Goal: Find contact information: Find contact information

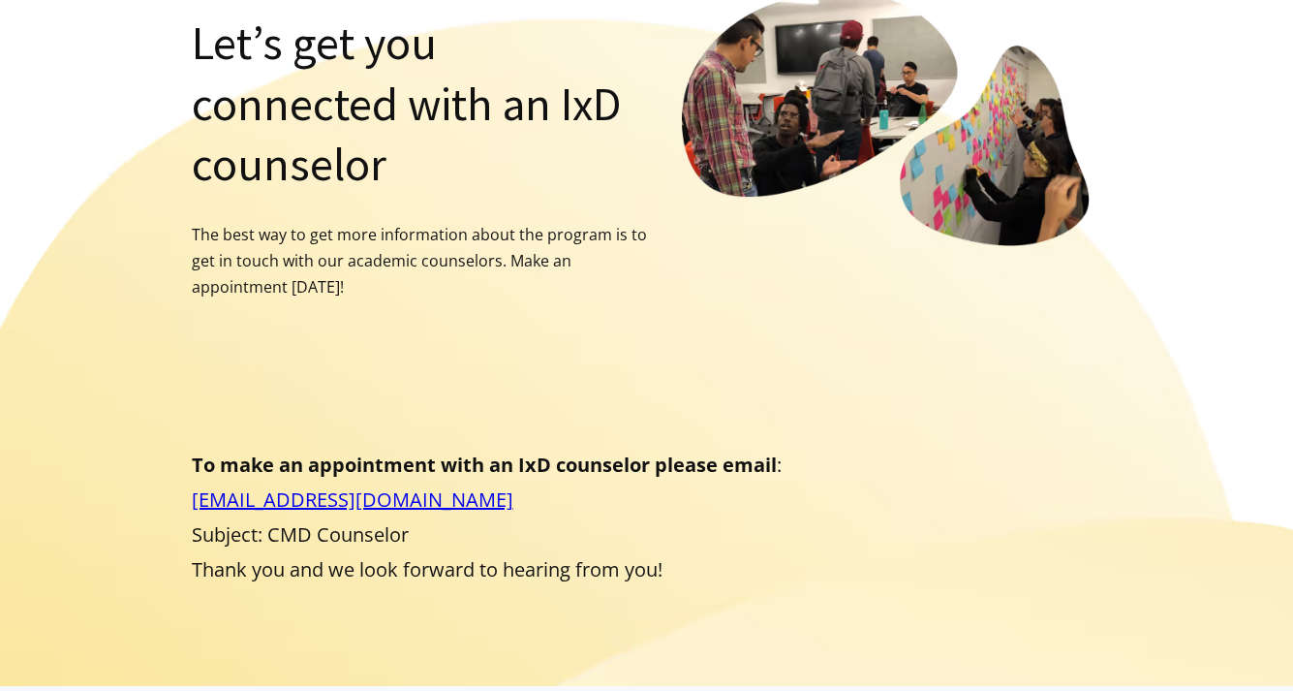
scroll to position [237, 0]
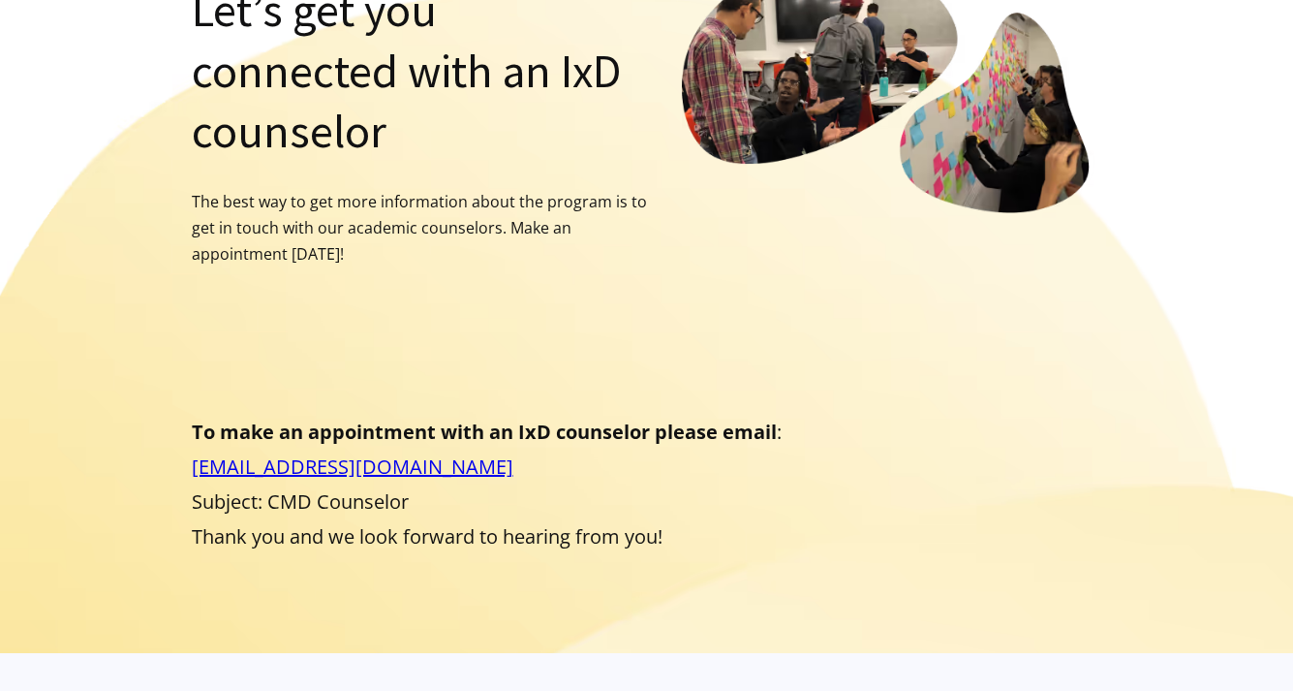
scroll to position [305, 0]
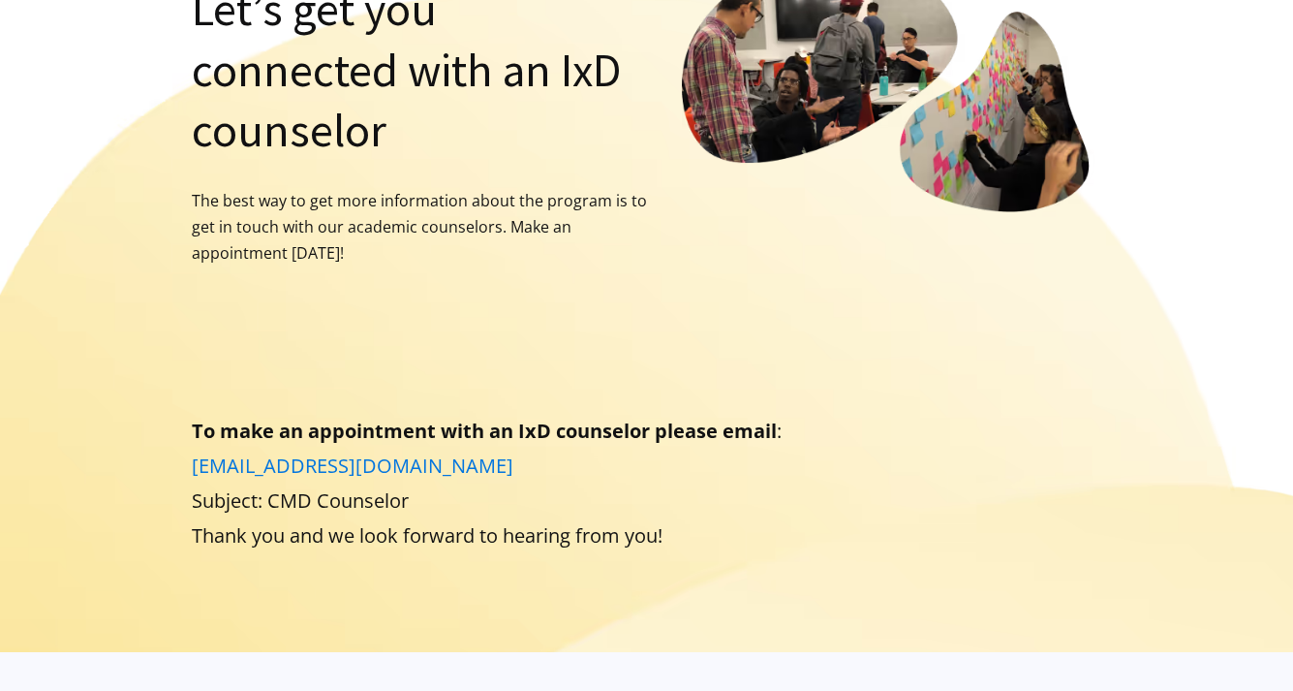
click at [296, 452] on link "[EMAIL_ADDRESS][DOMAIN_NAME]" at bounding box center [353, 465] width 322 height 26
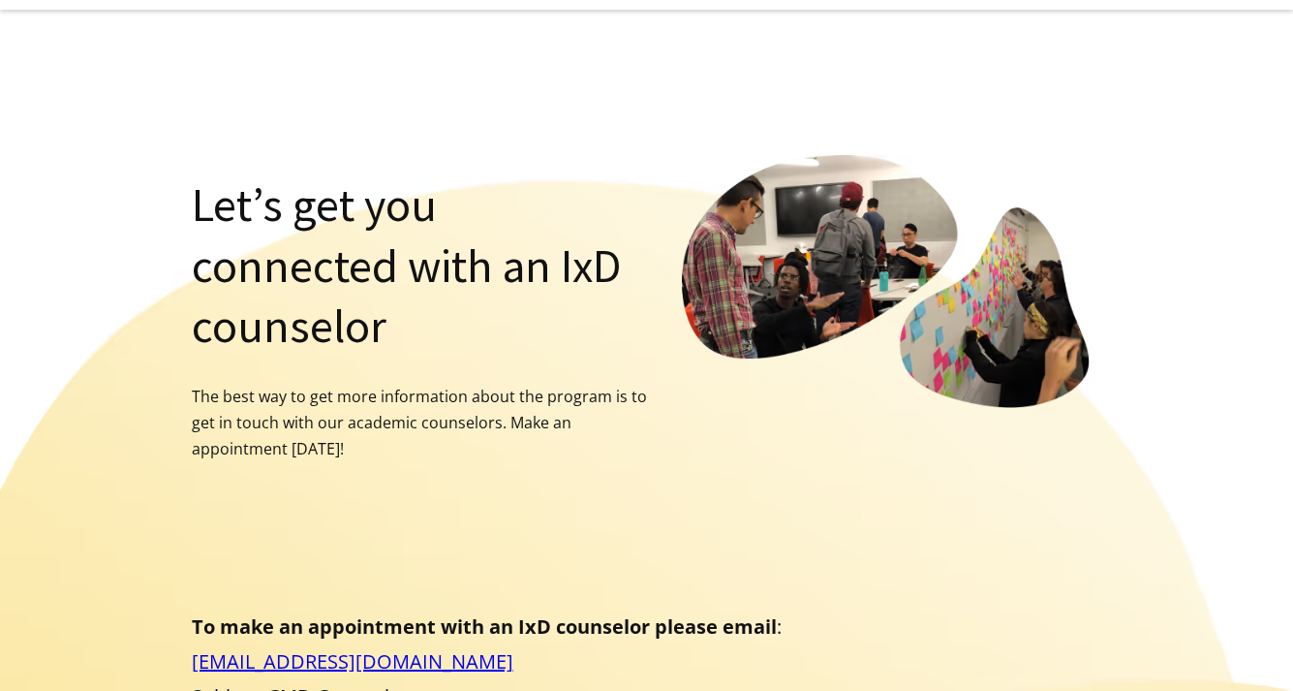
scroll to position [0, 0]
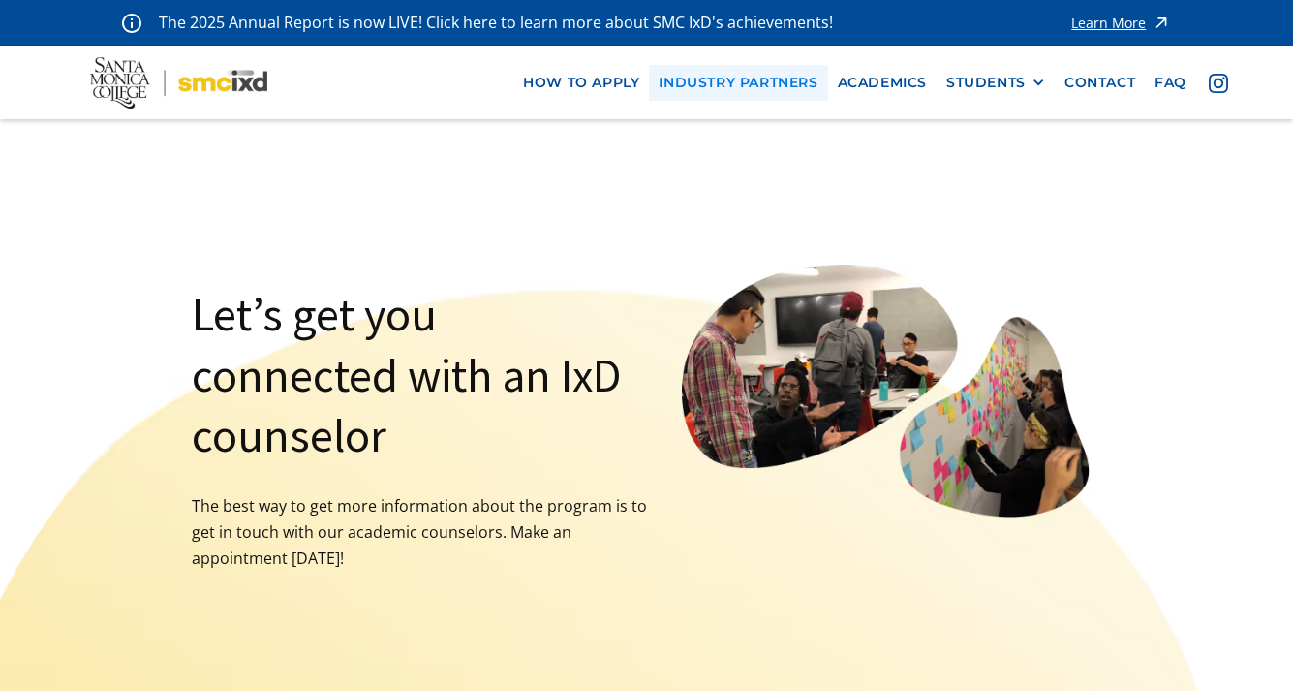
click at [728, 81] on link "industry partners" at bounding box center [738, 83] width 178 height 36
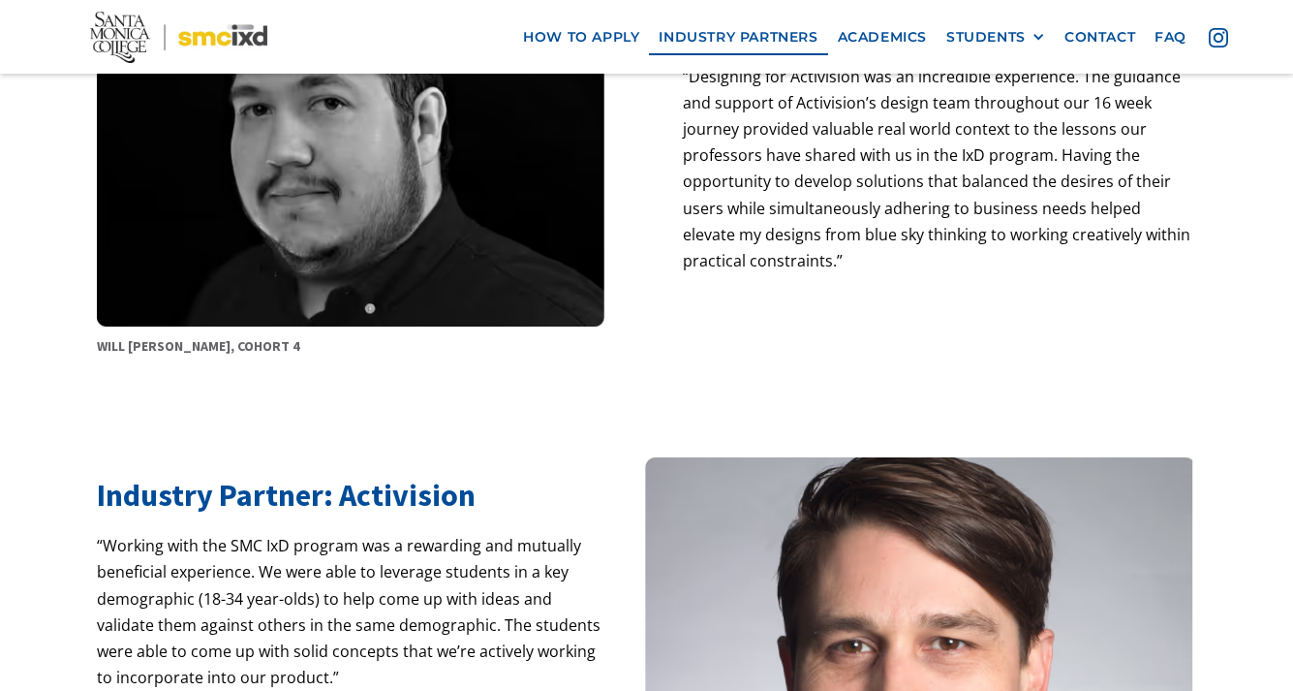
scroll to position [936, 0]
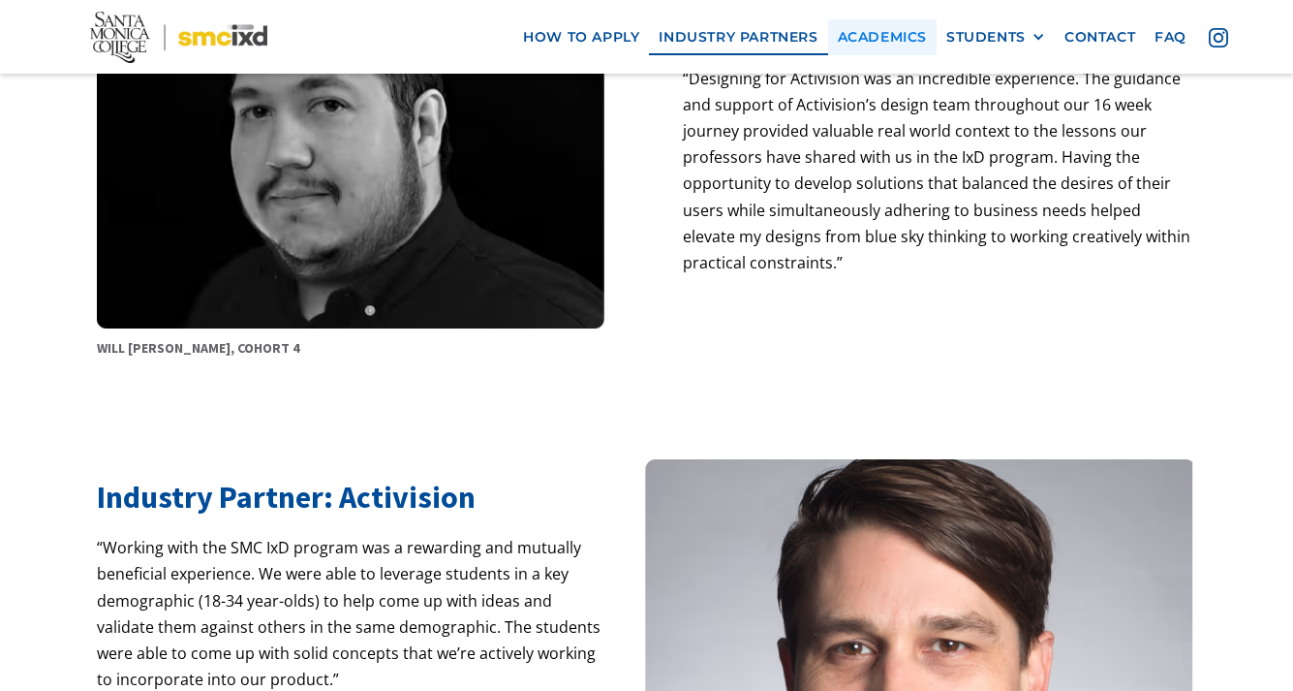
click at [906, 38] on link "Academics" at bounding box center [882, 37] width 108 height 36
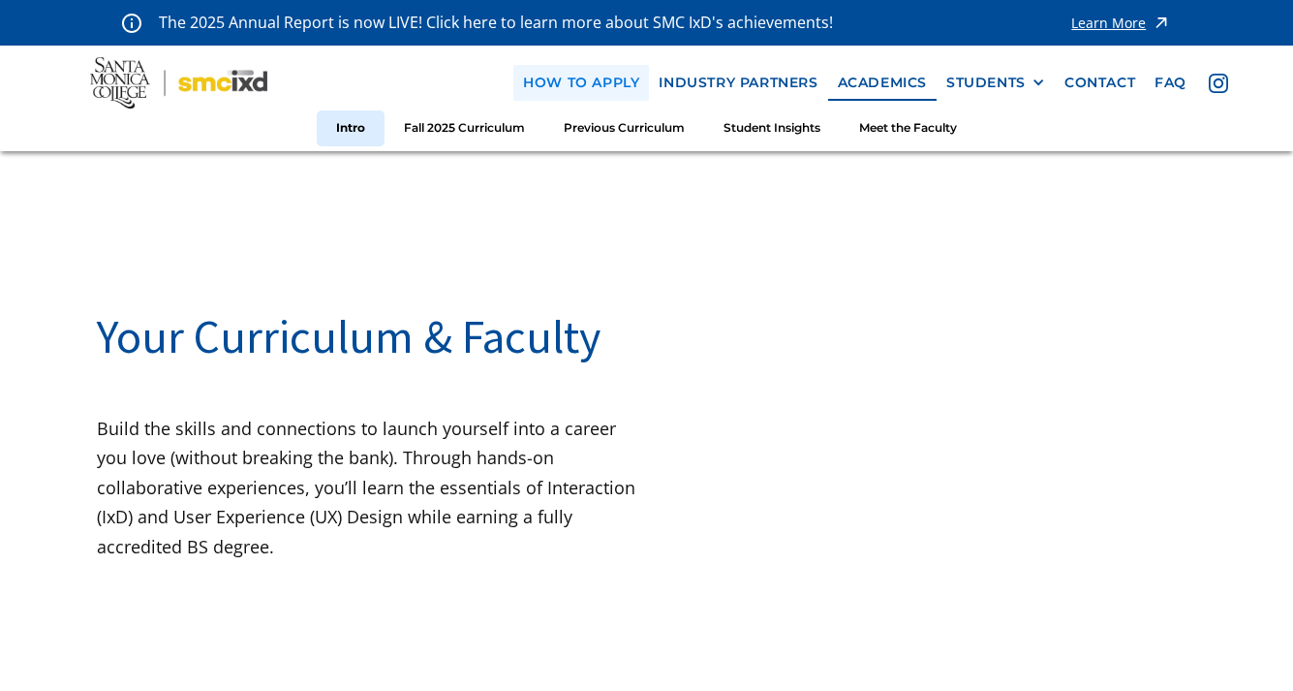
click at [564, 91] on link "how to apply" at bounding box center [581, 83] width 136 height 36
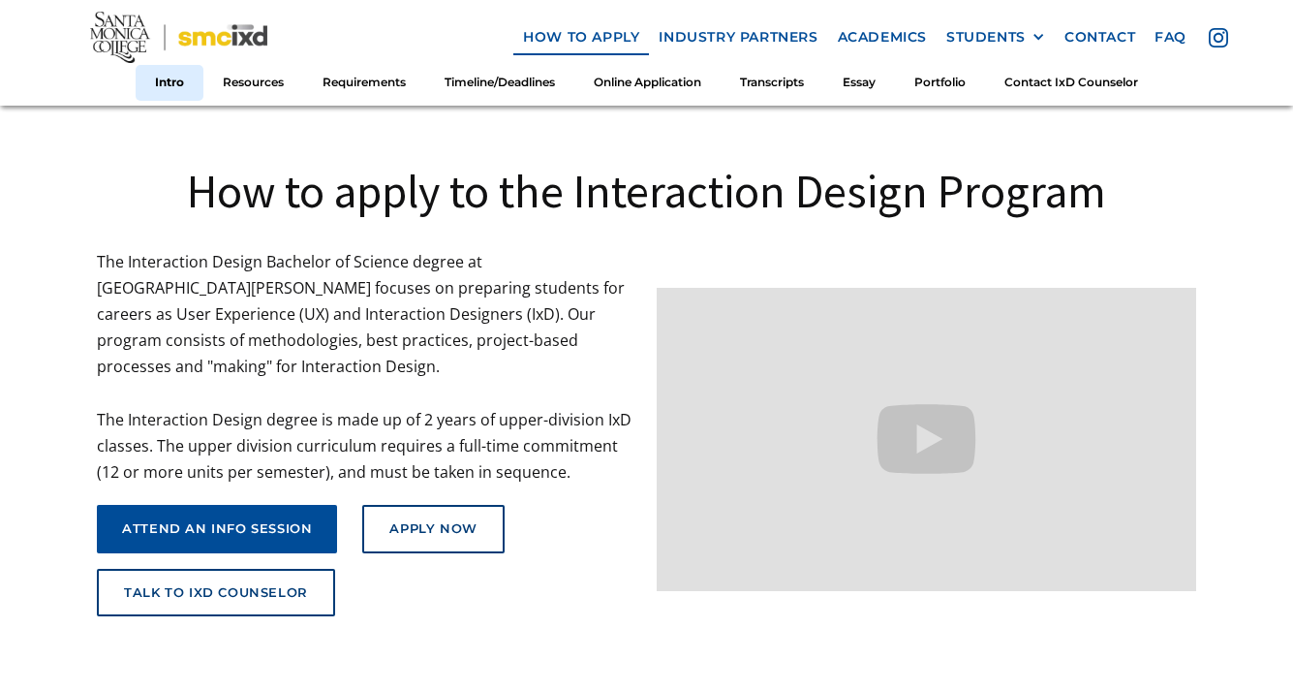
scroll to position [78, 0]
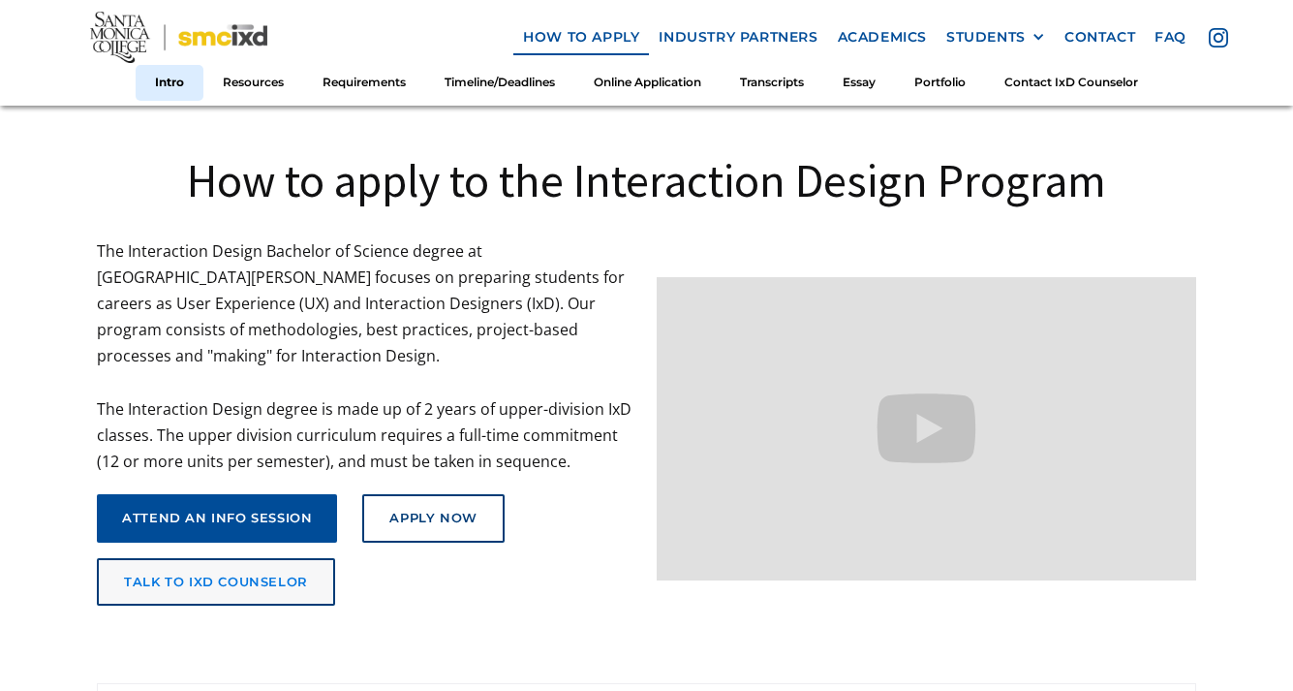
click at [210, 574] on div "talk to ixd counselor" at bounding box center [216, 581] width 184 height 15
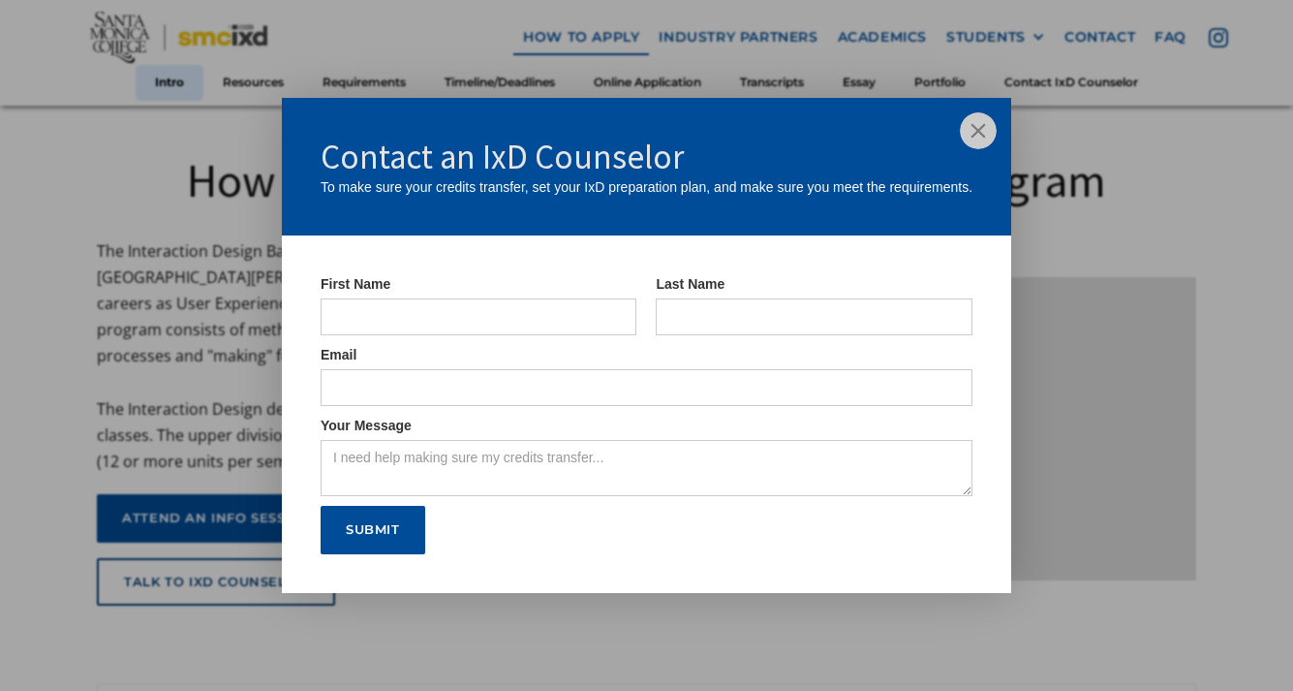
click at [990, 135] on img at bounding box center [978, 130] width 37 height 37
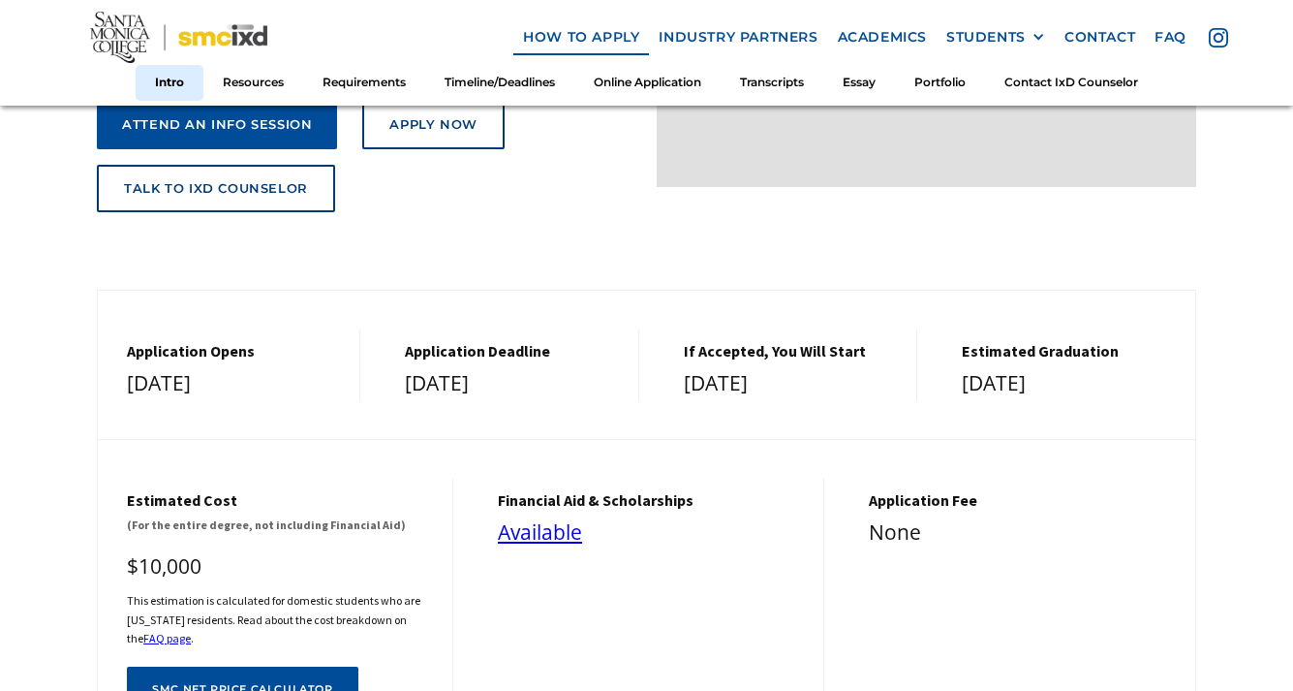
scroll to position [476, 0]
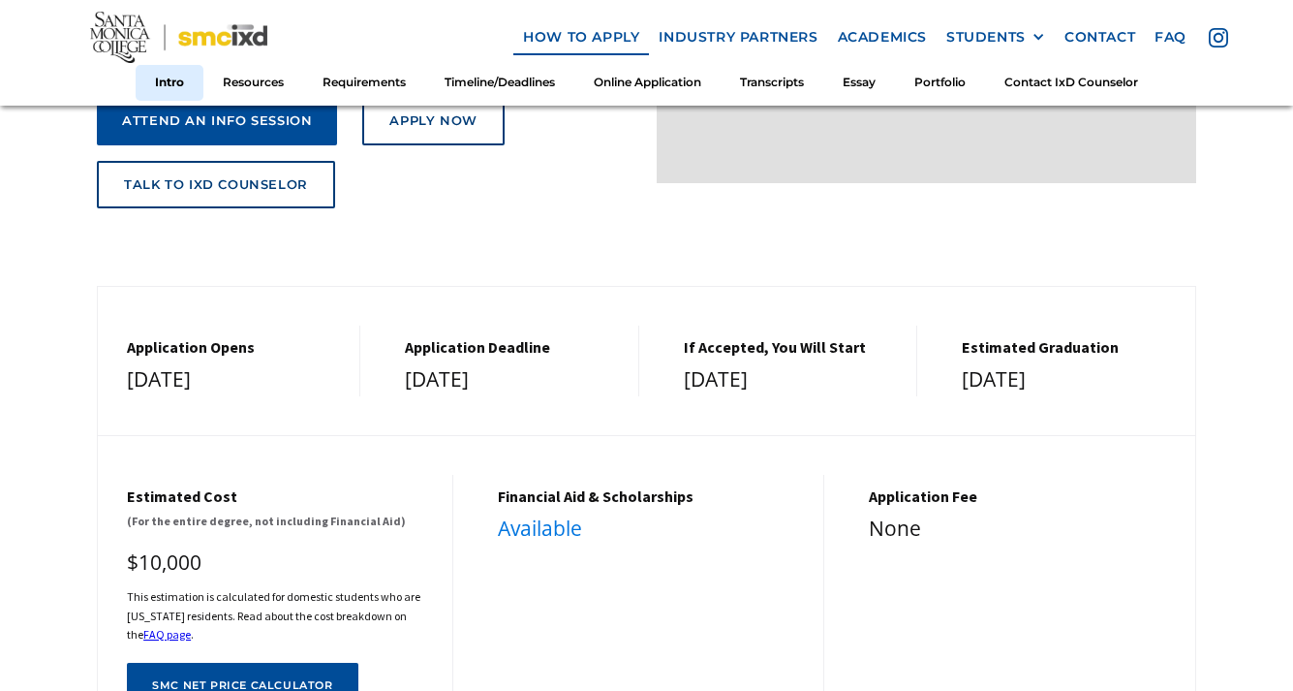
click at [555, 514] on link "Available" at bounding box center [540, 527] width 84 height 27
